Goal: Transaction & Acquisition: Purchase product/service

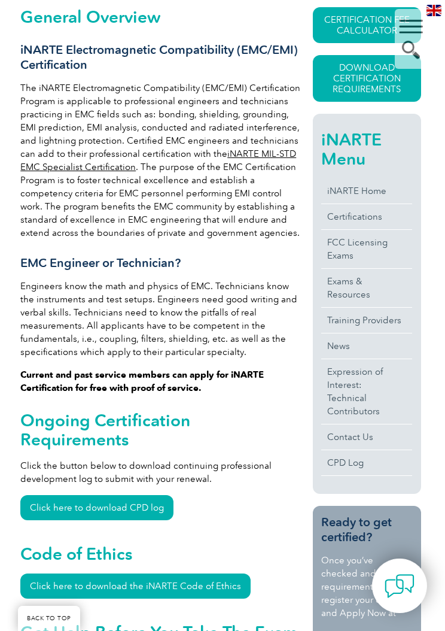
scroll to position [293, 2]
click at [356, 292] on link "Exams & Resources" at bounding box center [367, 288] width 91 height 38
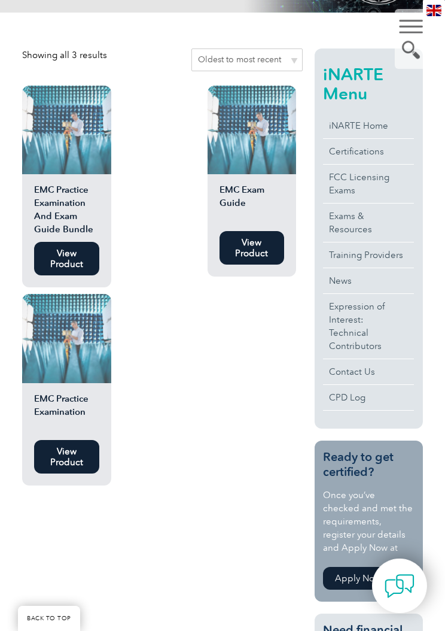
scroll to position [285, 0]
click at [50, 254] on link "View Product" at bounding box center [66, 260] width 65 height 34
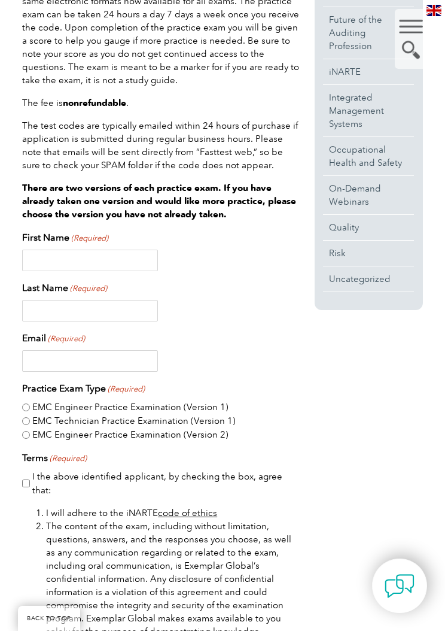
scroll to position [509, 0]
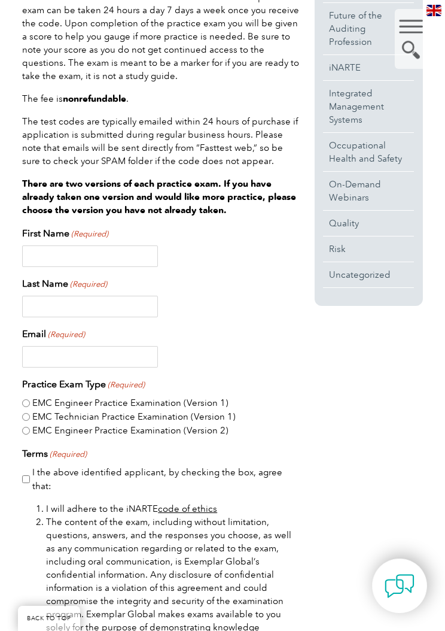
click at [135, 251] on input "First Name (Required)" at bounding box center [89, 257] width 135 height 22
click at [132, 277] on div "Last Name (Required)" at bounding box center [162, 297] width 281 height 41
click at [115, 246] on input "Pal" at bounding box center [89, 257] width 135 height 22
click at [119, 251] on input "Pal" at bounding box center [89, 257] width 135 height 22
type input "P"
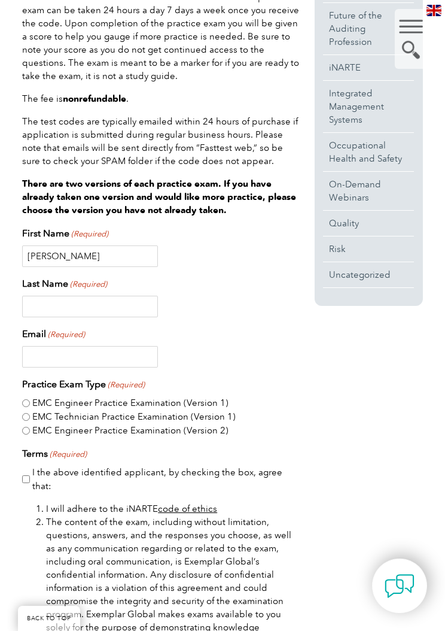
type input "Jacquelyn"
click at [116, 298] on input "Last Name (Required)" at bounding box center [89, 307] width 135 height 22
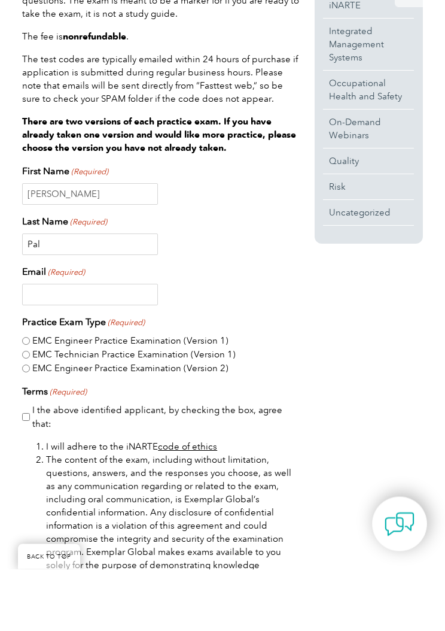
type input "Pal"
click at [121, 346] on input "Email (Required)" at bounding box center [89, 357] width 135 height 22
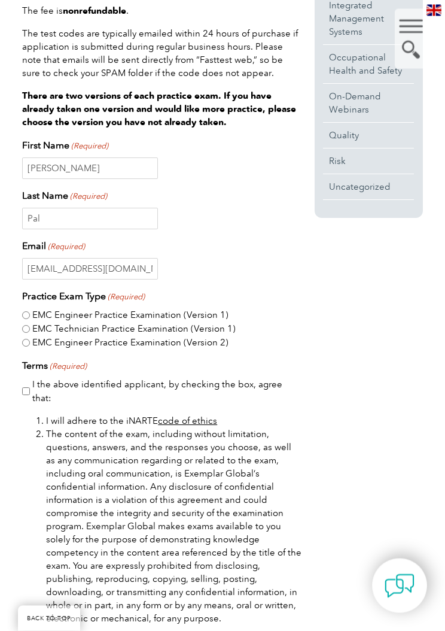
scroll to position [604, 0]
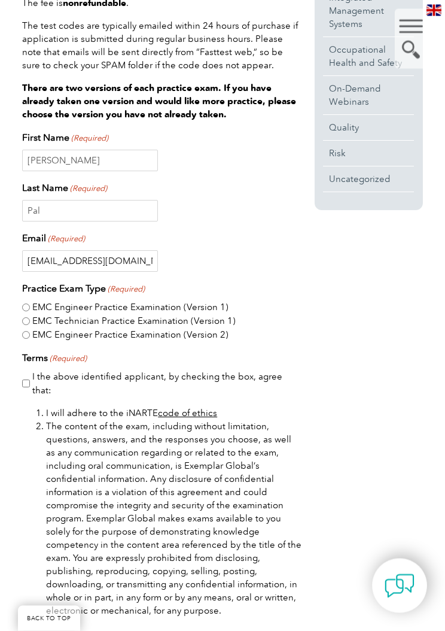
type input "jacquepal01@gmail.com"
click at [13, 290] on div "🔍 $ 99.99 This bundle includes a PDF exam guide for the EMC Exam as well as an …" at bounding box center [222, 432] width 445 height 1444
click at [18, 292] on div "🔍 $ 99.99 This bundle includes a PDF exam guide for the EMC Exam as well as an …" at bounding box center [222, 432] width 445 height 1444
click at [23, 304] on input "EMC Engineer Practice Examination (Version 1)" at bounding box center [26, 308] width 8 height 8
radio input "true"
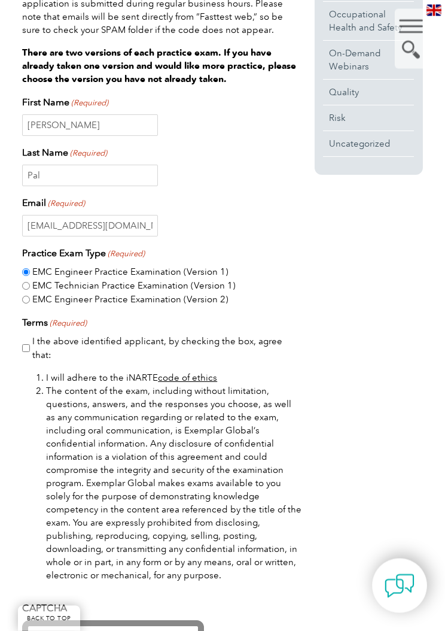
scroll to position [642, 0]
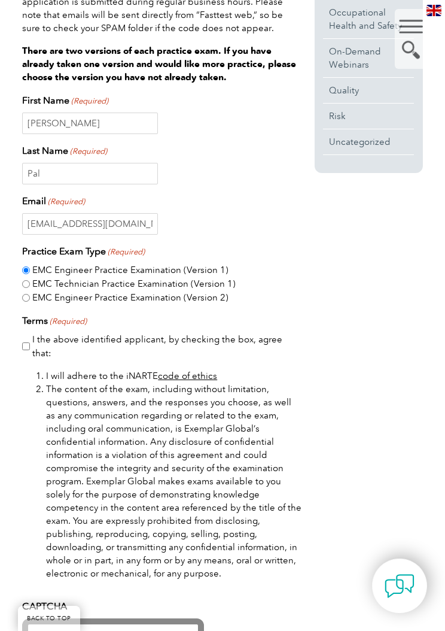
click at [29, 343] on input "I the above identified applicant, by checking the box, agree that:" at bounding box center [26, 347] width 8 height 8
checkbox input "true"
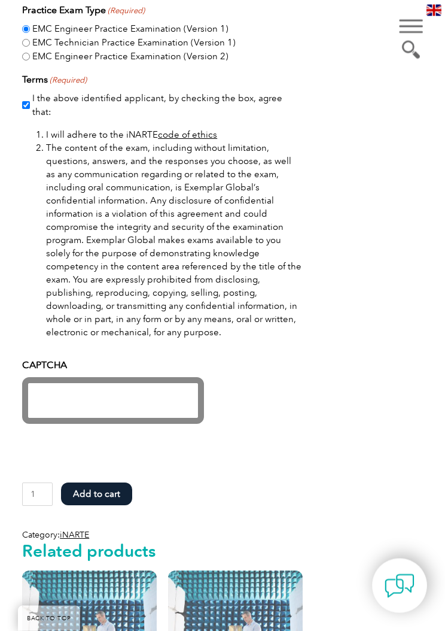
scroll to position [916, 0]
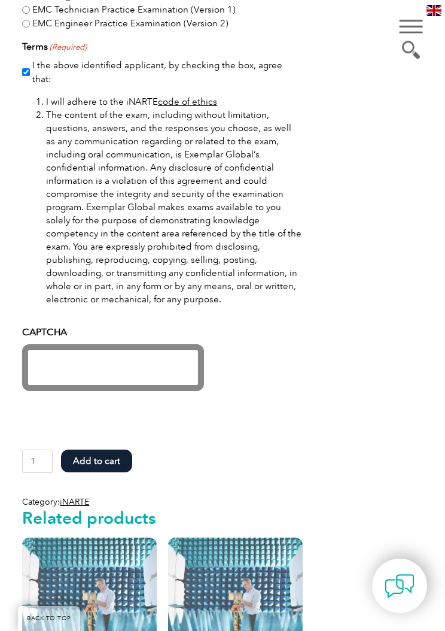
click at [45, 377] on iframe at bounding box center [113, 367] width 182 height 47
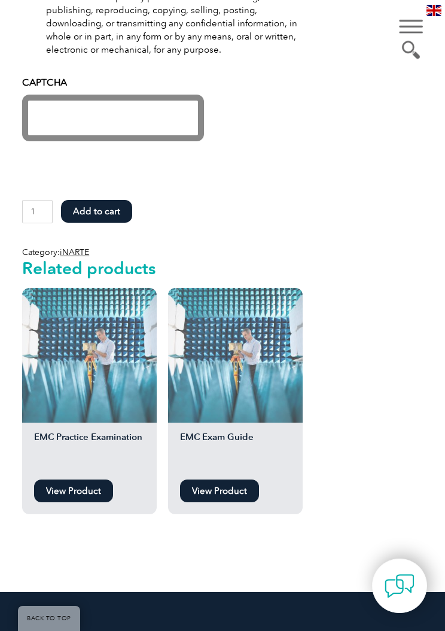
scroll to position [1165, 0]
click at [80, 462] on h2 "EMC Practice Examination" at bounding box center [89, 453] width 135 height 42
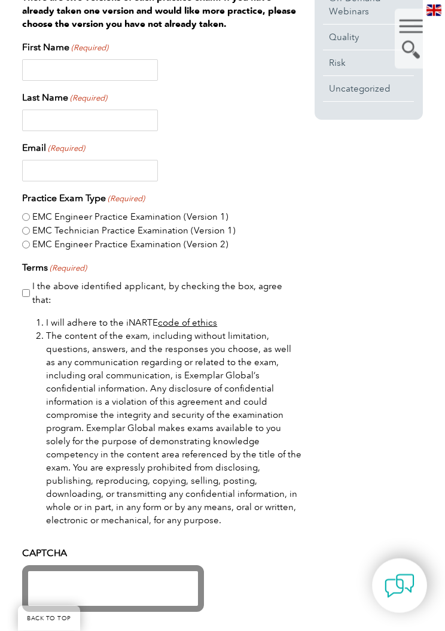
scroll to position [695, 0]
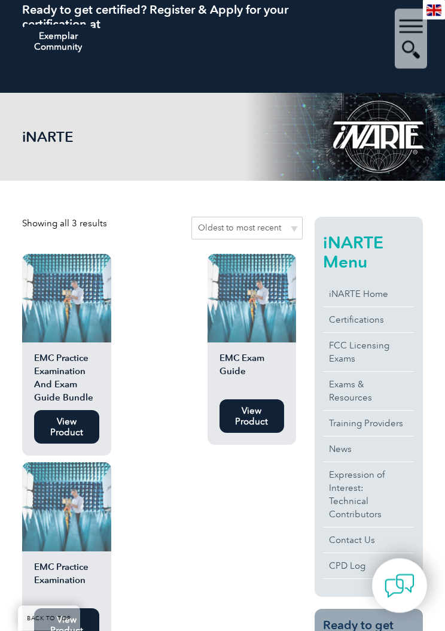
scroll to position [117, 0]
click at [60, 423] on link "View Product" at bounding box center [66, 427] width 65 height 34
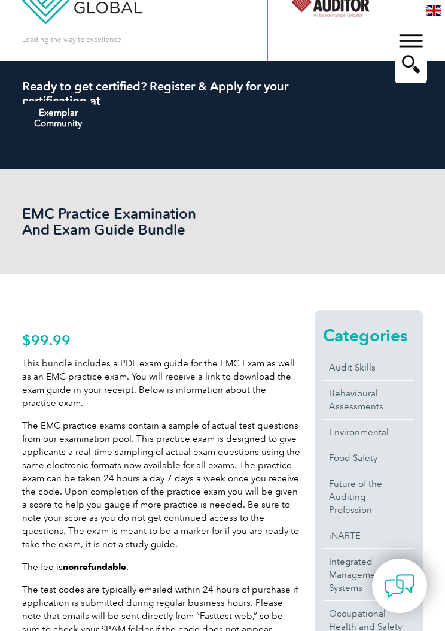
scroll to position [38, 0]
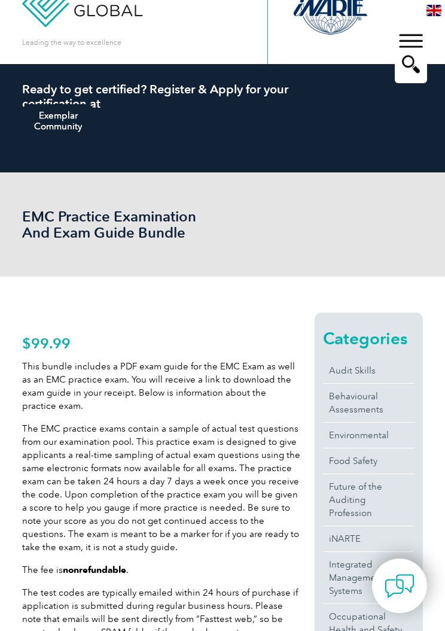
click at [284, 426] on p "The EMC practice exams contain a sample of actual test questions from our exami…" at bounding box center [162, 488] width 281 height 132
click at [283, 428] on p "The EMC practice exams contain a sample of actual test questions from our exami…" at bounding box center [162, 488] width 281 height 132
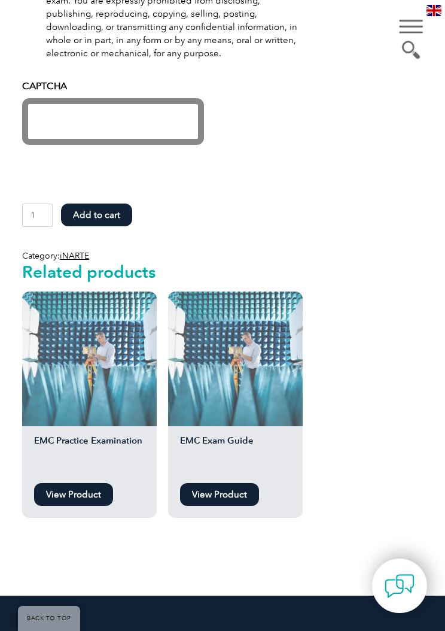
scroll to position [1154, 0]
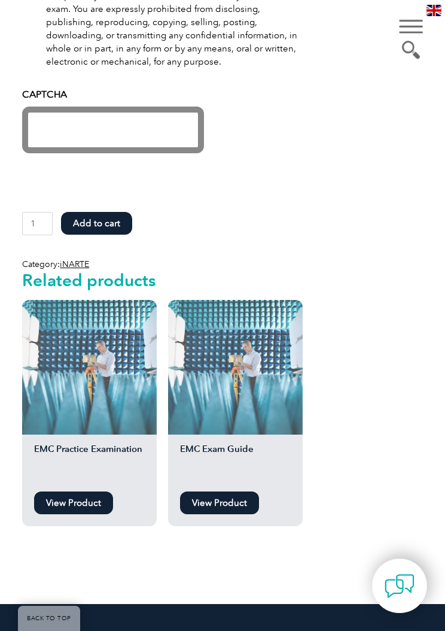
click at [112, 366] on img at bounding box center [89, 367] width 135 height 135
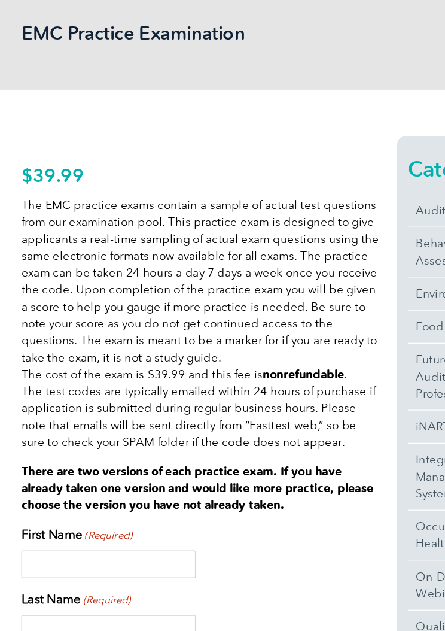
scroll to position [225, 0]
